Goal: Information Seeking & Learning: Learn about a topic

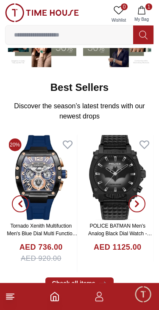
scroll to position [97, 0]
click at [15, 294] on icon at bounding box center [10, 296] width 10 height 10
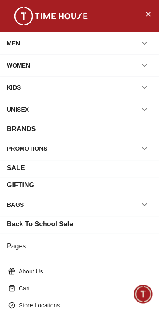
click at [136, 130] on div "BRANDS" at bounding box center [80, 129] width 146 height 10
click at [37, 124] on div "BRANDS" at bounding box center [80, 129] width 146 height 10
click at [94, 130] on div "BRANDS" at bounding box center [80, 129] width 146 height 10
click at [28, 126] on div "BRANDS" at bounding box center [21, 129] width 29 height 10
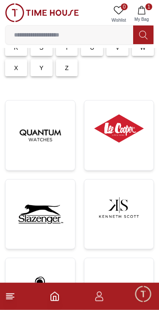
scroll to position [104, 0]
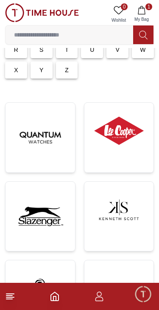
click at [124, 145] on img at bounding box center [119, 131] width 56 height 42
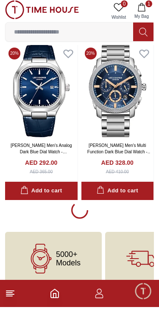
scroll to position [1695, 0]
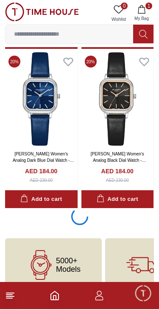
scroll to position [4875, 0]
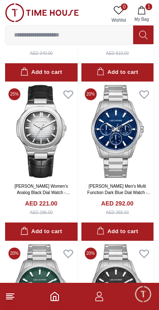
scroll to position [6916, 0]
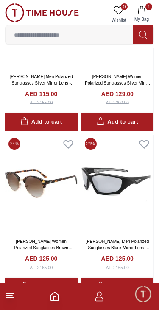
scroll to position [10569, 0]
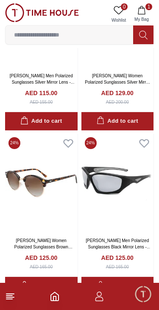
click at [15, 300] on icon at bounding box center [10, 296] width 10 height 10
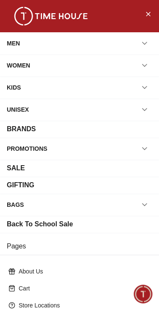
click at [127, 129] on div "BRANDS" at bounding box center [80, 129] width 146 height 10
click at [28, 127] on div "BRANDS" at bounding box center [21, 129] width 29 height 10
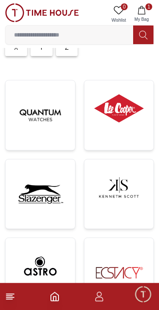
scroll to position [126, 0]
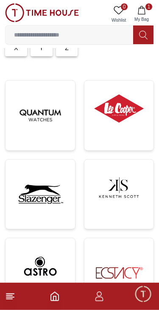
click at [116, 190] on img at bounding box center [119, 187] width 56 height 42
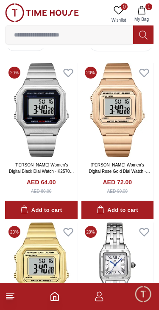
scroll to position [254, 0]
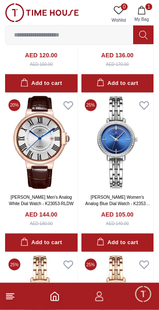
scroll to position [3564, 0]
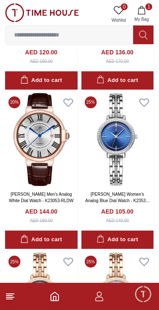
click at [14, 297] on line at bounding box center [10, 297] width 8 height 0
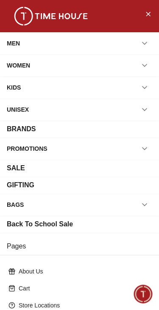
click at [121, 125] on div "BRANDS" at bounding box center [80, 129] width 146 height 10
click at [70, 130] on div "BRANDS" at bounding box center [80, 129] width 146 height 10
click at [82, 130] on div "BRANDS" at bounding box center [80, 129] width 146 height 10
click at [71, 129] on div "BRANDS" at bounding box center [80, 129] width 146 height 10
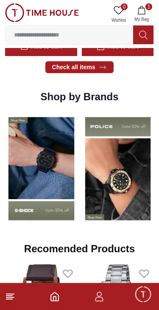
scroll to position [589, 0]
click at [78, 209] on img at bounding box center [41, 168] width 73 height 113
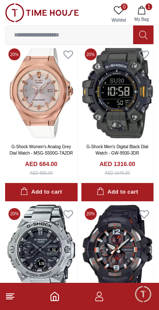
scroll to position [423, 0]
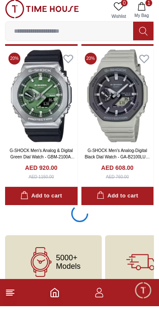
scroll to position [4877, 0]
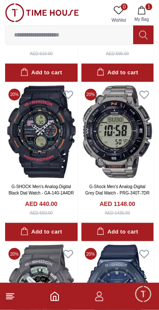
scroll to position [6121, 0]
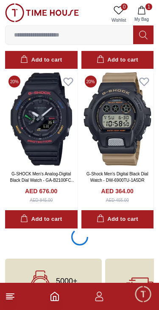
scroll to position [8057, 0]
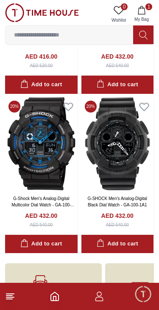
scroll to position [9626, 0]
